Goal: Task Accomplishment & Management: Manage account settings

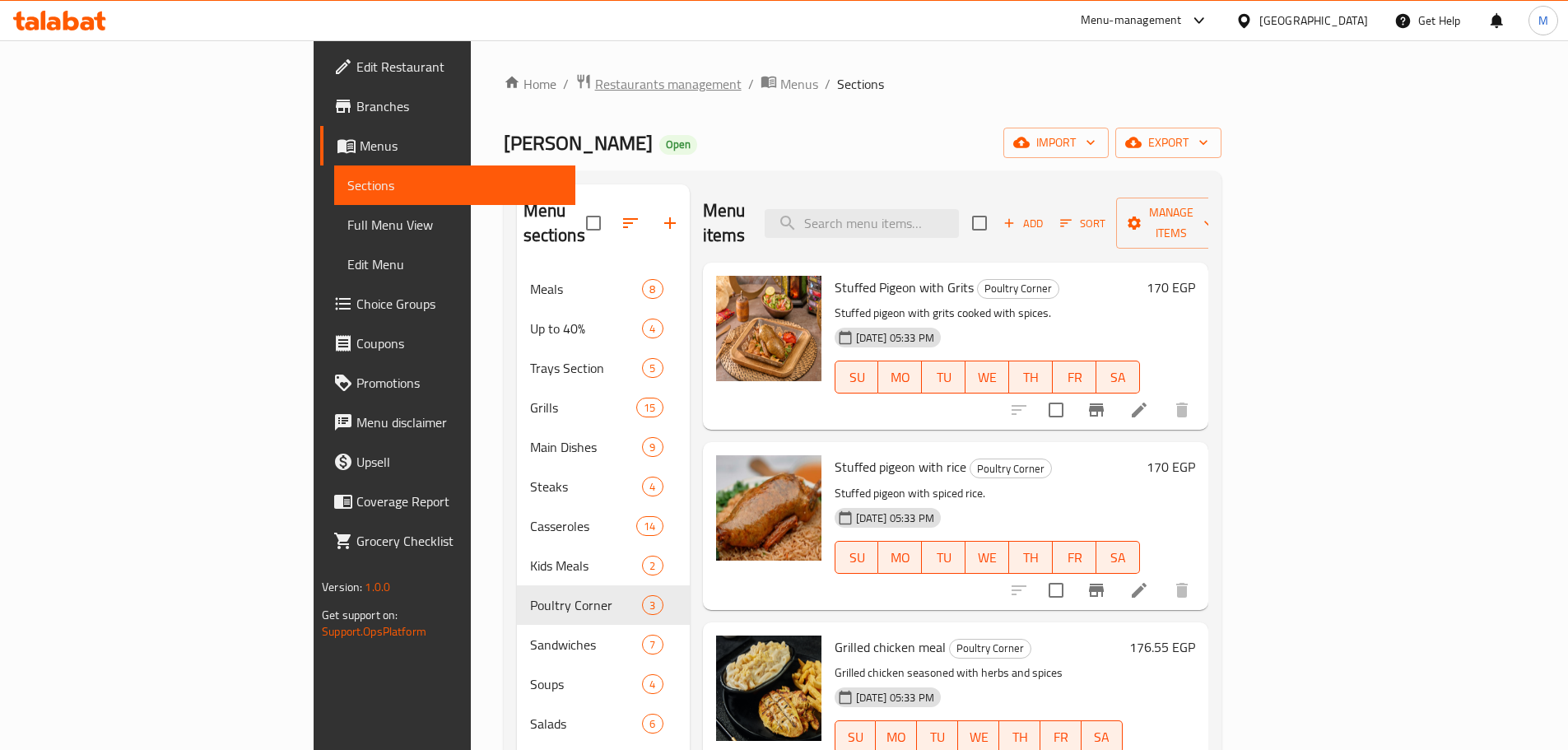
click at [595, 85] on span "Restaurants management" at bounding box center [668, 84] width 147 height 20
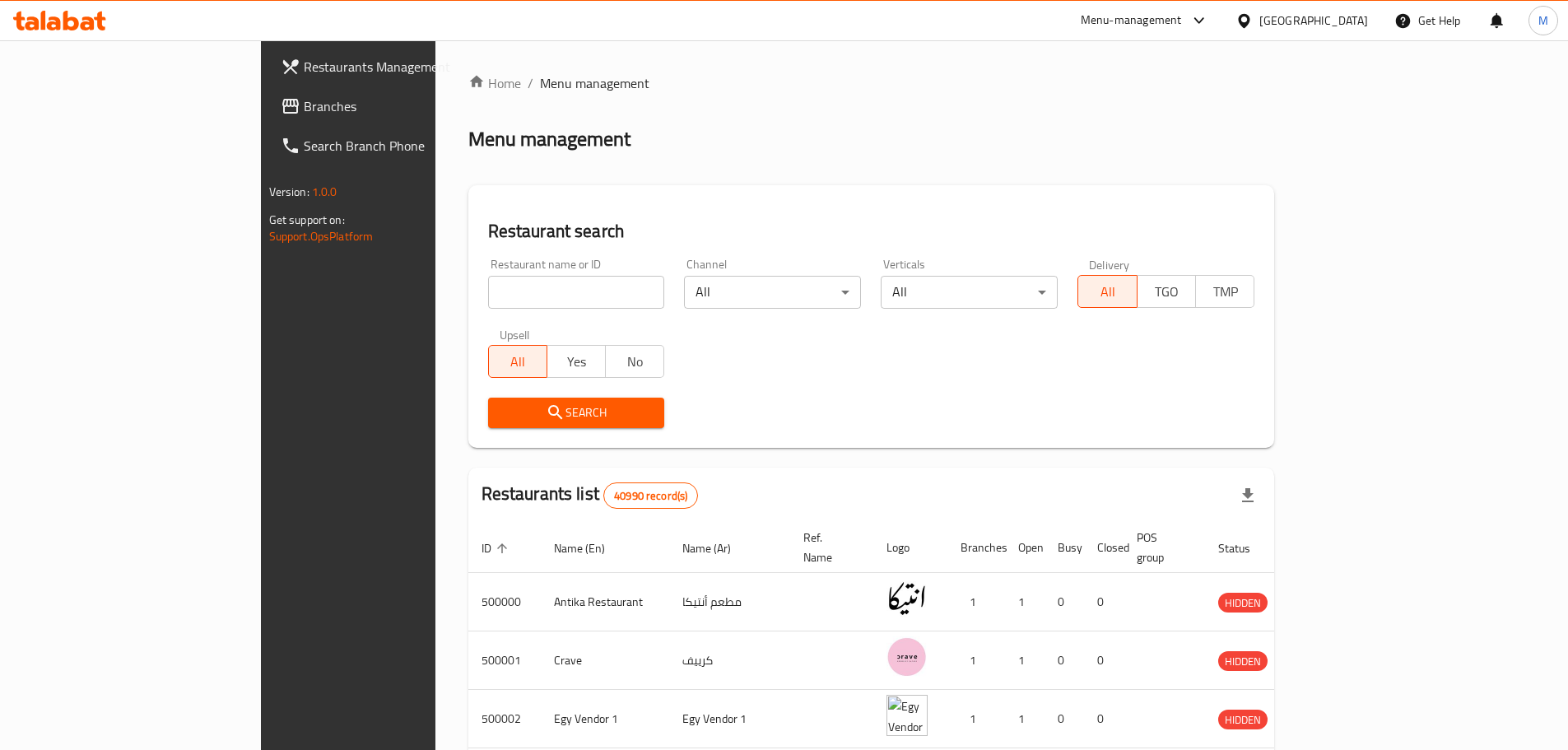
click at [479, 313] on div "Restaurant name or ID Restaurant name or ID" at bounding box center [577, 283] width 197 height 70
click at [488, 297] on input "search" at bounding box center [576, 292] width 177 height 33
type input "المغربل"
click button "Search" at bounding box center [576, 412] width 177 height 30
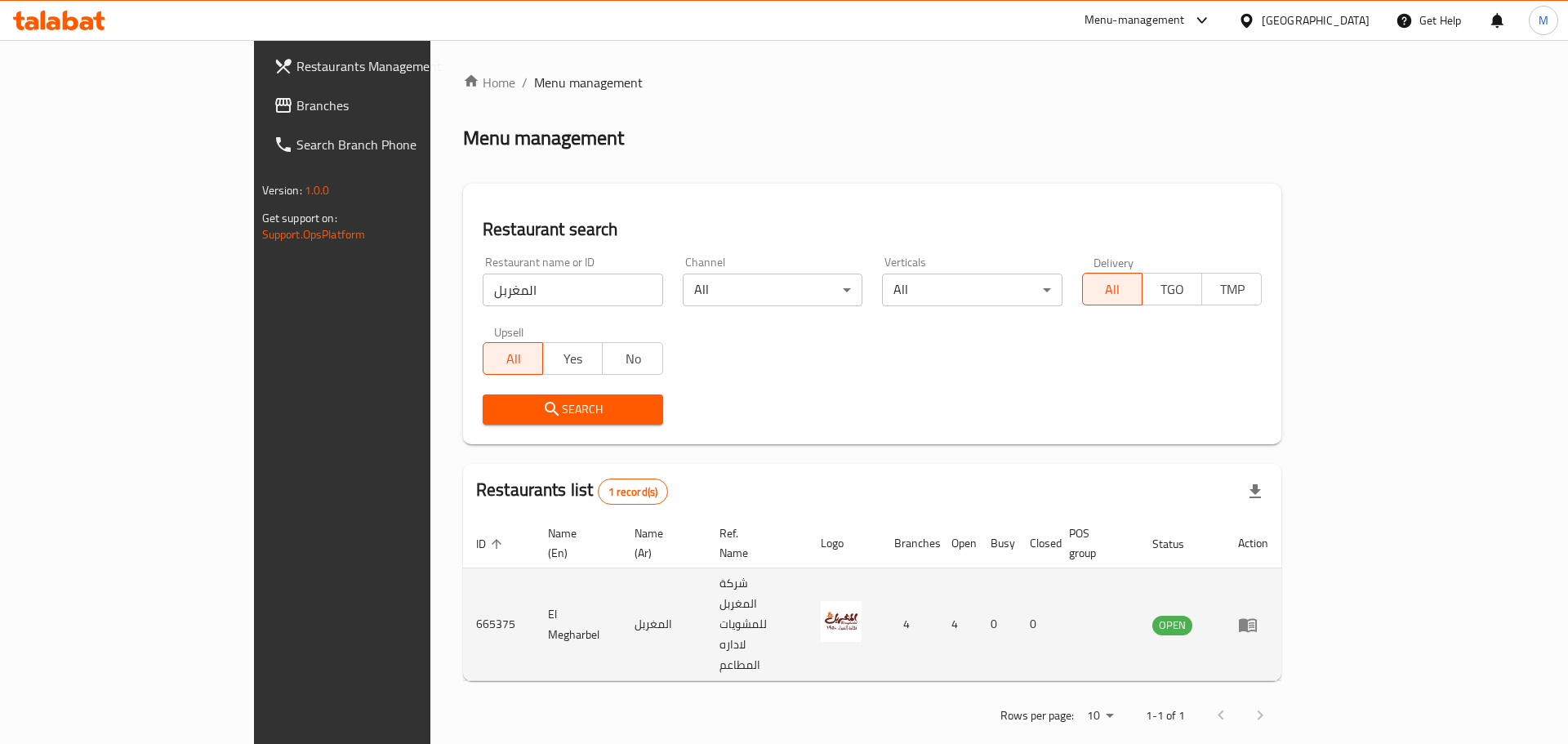
click at [1281, 572] on td "enhanced table" at bounding box center [1253, 625] width 57 height 113
click at [1257, 615] on icon "enhanced table" at bounding box center [1248, 625] width 20 height 20
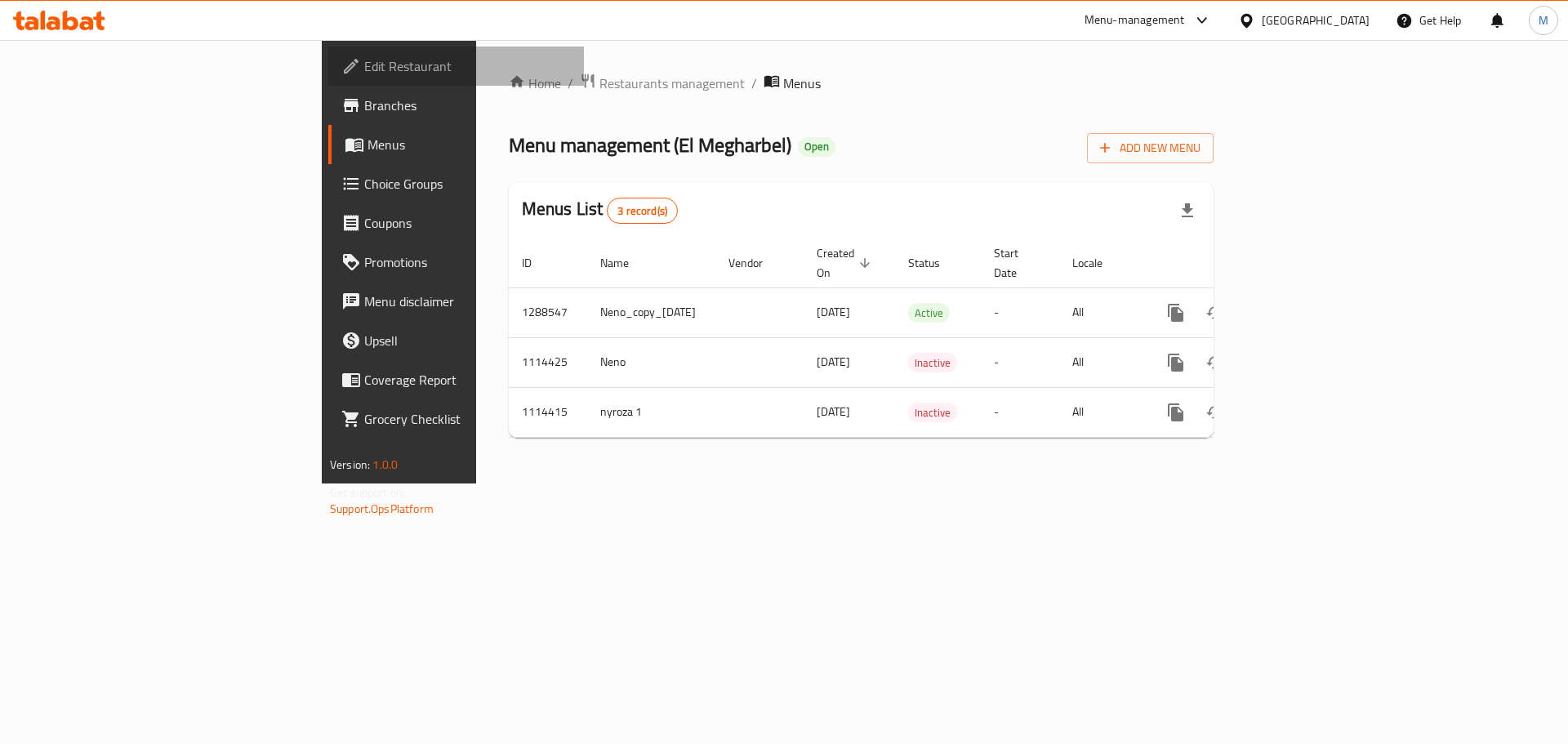
click at [328, 80] on link "Edit Restaurant" at bounding box center [456, 66] width 255 height 39
